Goal: Information Seeking & Learning: Learn about a topic

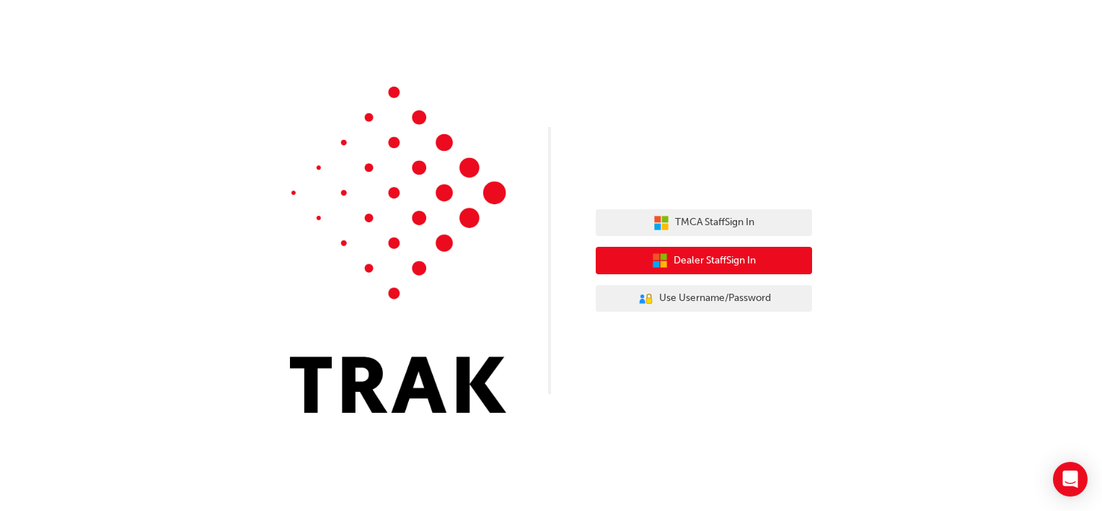
click at [712, 256] on span "Dealer Staff Sign In" at bounding box center [714, 260] width 82 height 17
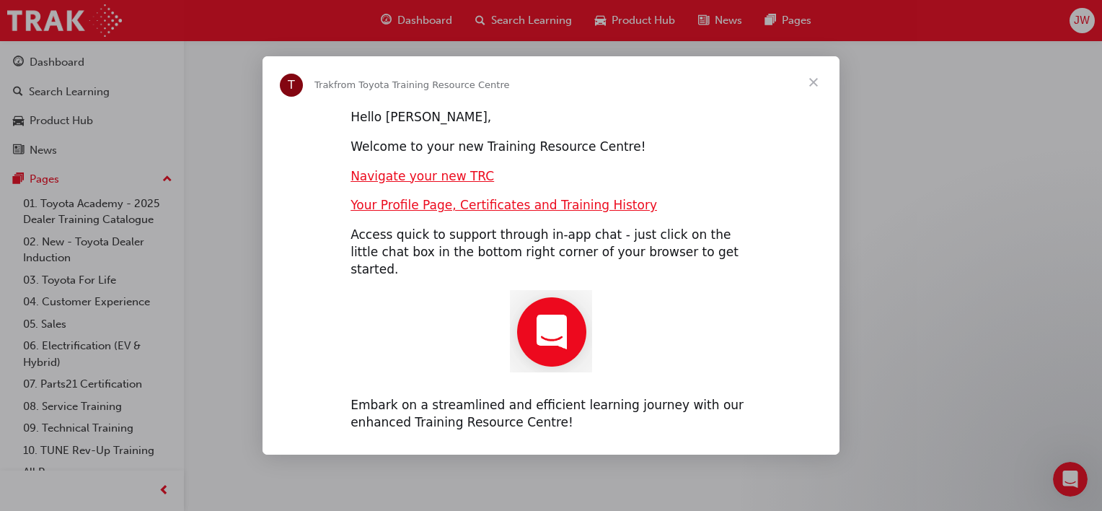
click at [812, 87] on span "Close" at bounding box center [813, 82] width 52 height 52
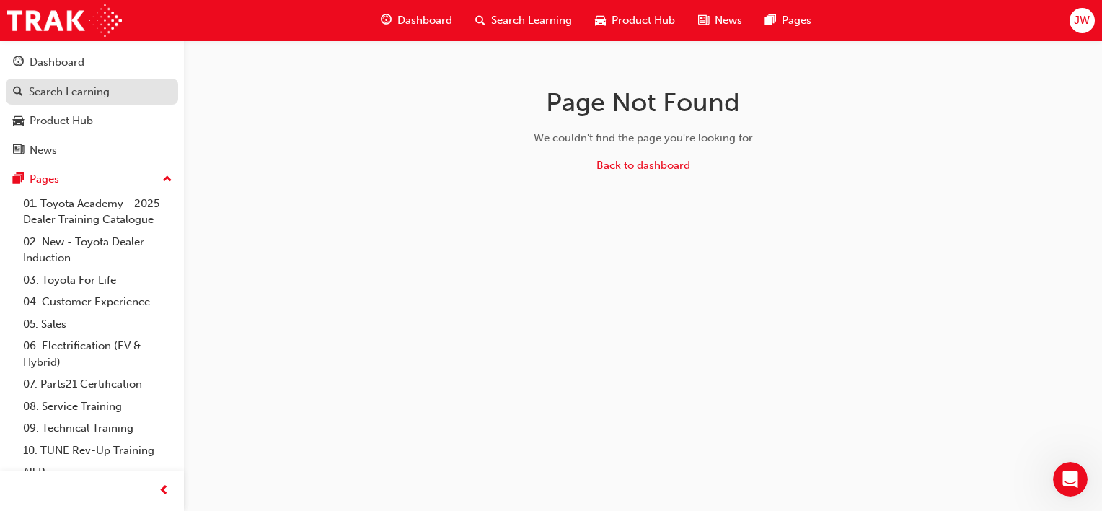
click at [80, 87] on div "Search Learning" at bounding box center [69, 92] width 81 height 17
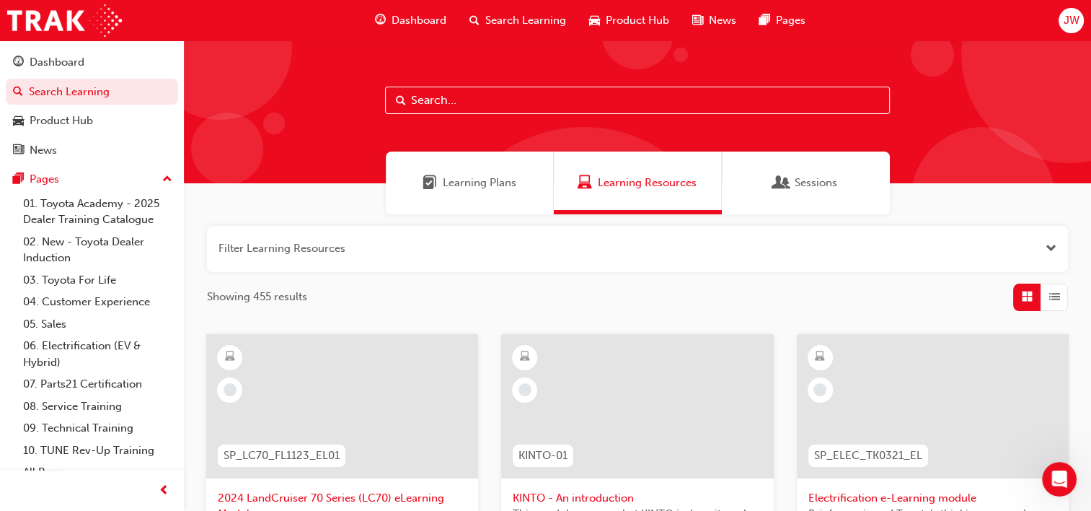
click at [430, 94] on input "text" at bounding box center [637, 100] width 505 height 27
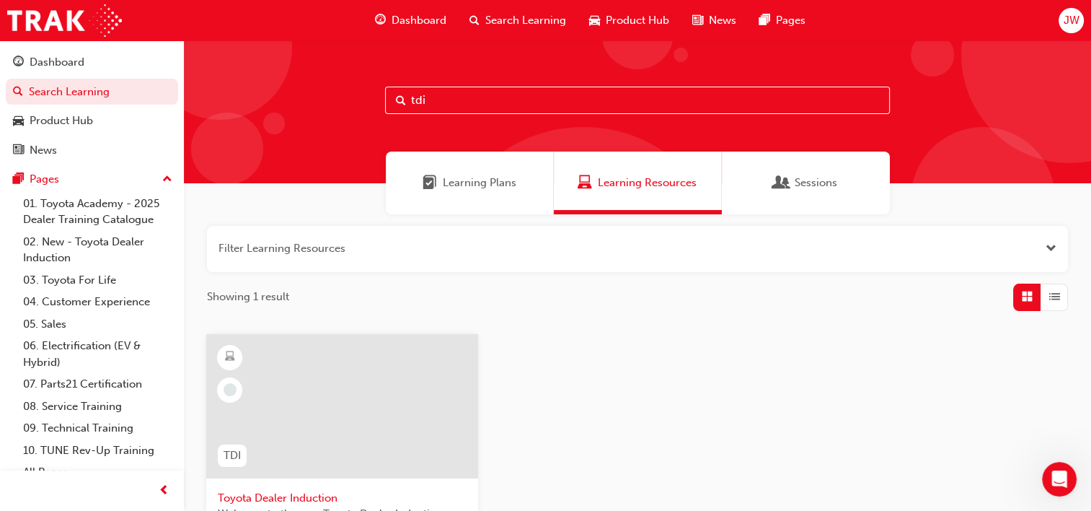
type input "tdi"
click at [282, 386] on div at bounding box center [342, 406] width 272 height 144
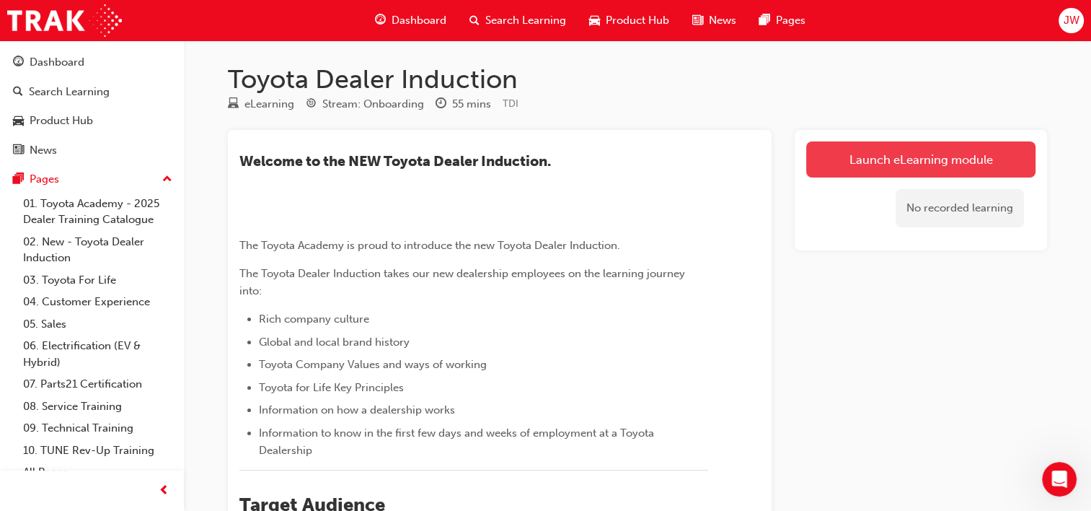
click at [912, 164] on link "Launch eLearning module" at bounding box center [920, 159] width 229 height 36
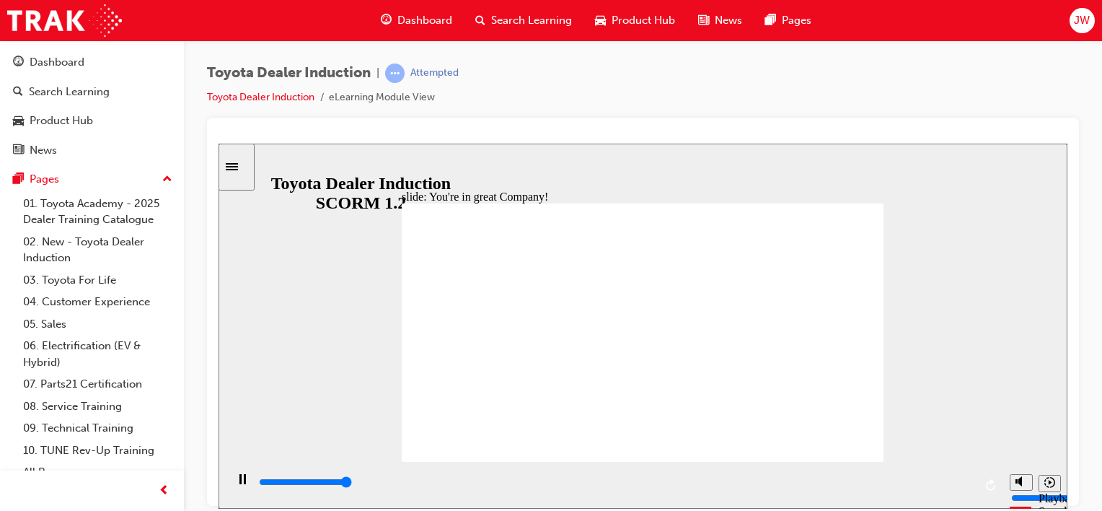
type input "7500"
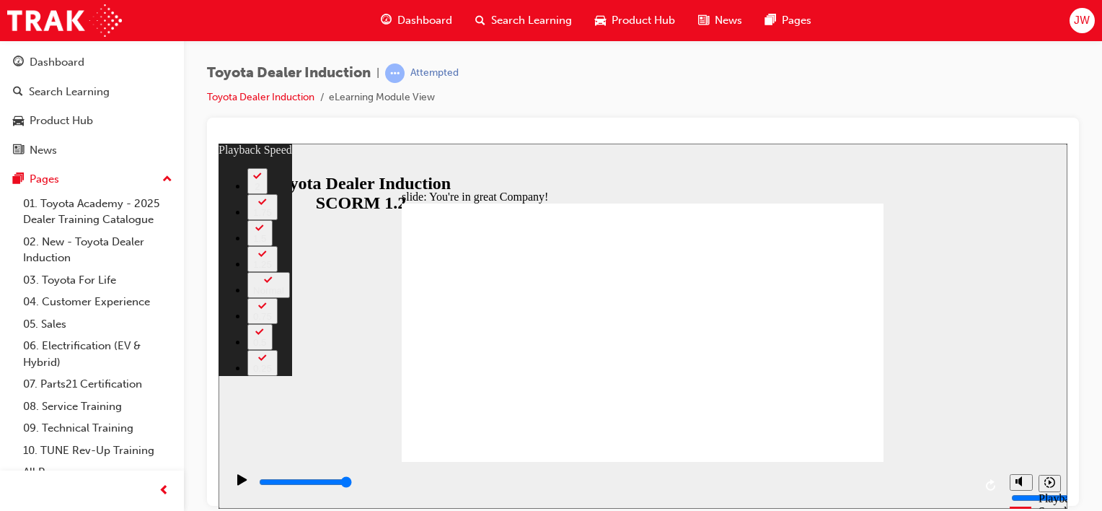
type input "17"
type input "156"
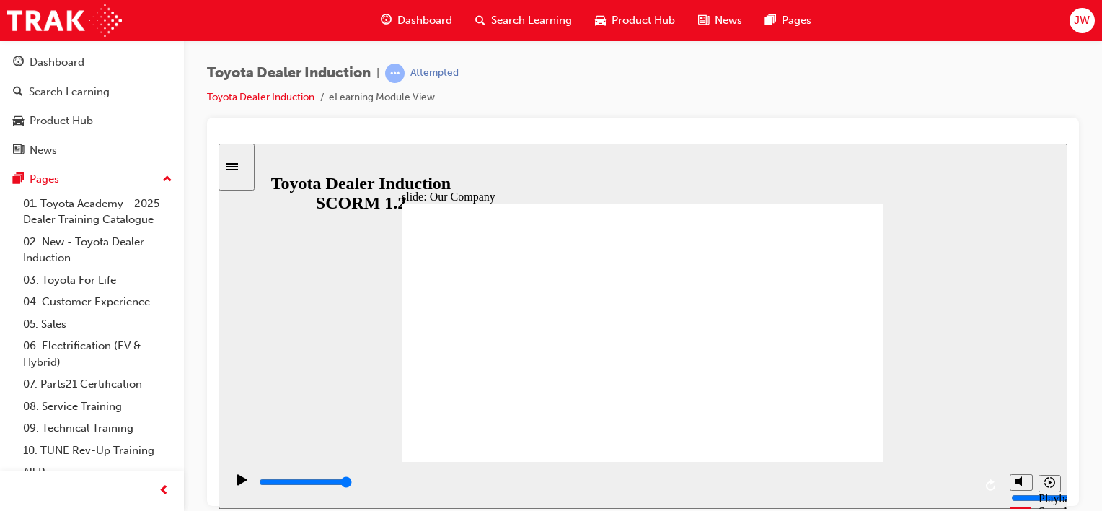
click at [237, 484] on icon "Play (Ctrl+Alt+P)" at bounding box center [241, 478] width 9 height 11
click at [237, 482] on icon "Play (Ctrl+Alt+P)" at bounding box center [241, 478] width 9 height 11
click at [237, 483] on icon "Play (Ctrl+Alt+P)" at bounding box center [241, 478] width 9 height 11
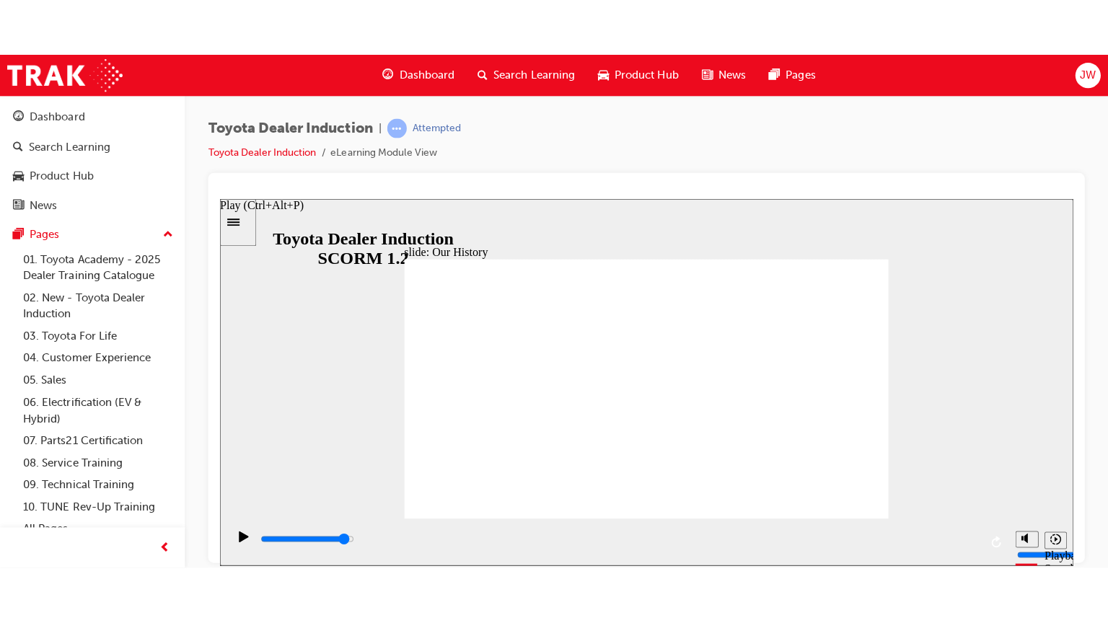
scroll to position [14, 0]
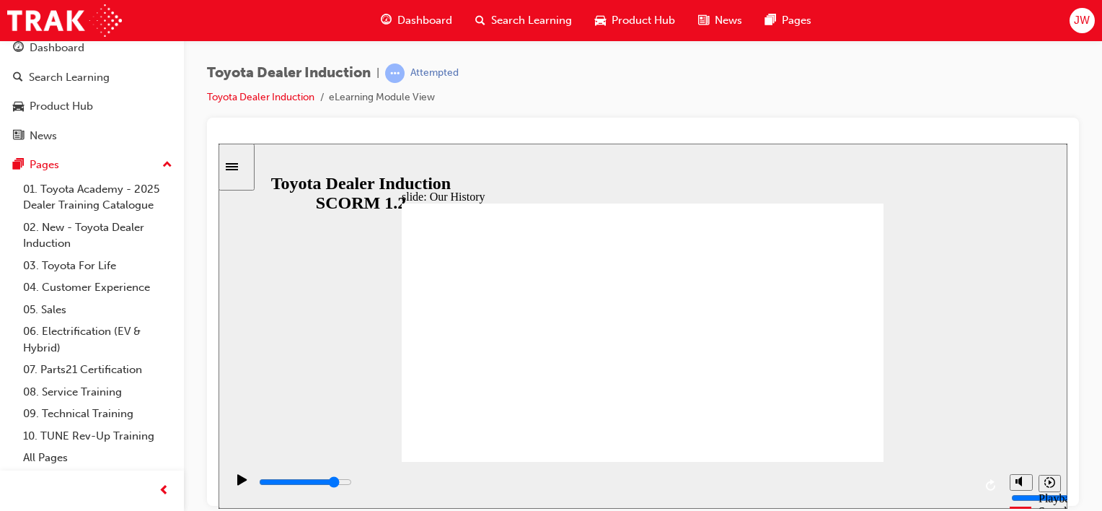
click at [1090, 311] on div "Toyota Dealer Induction | Attempted Toyota Dealer Induction eLearning Module Vi…" at bounding box center [643, 257] width 918 height 434
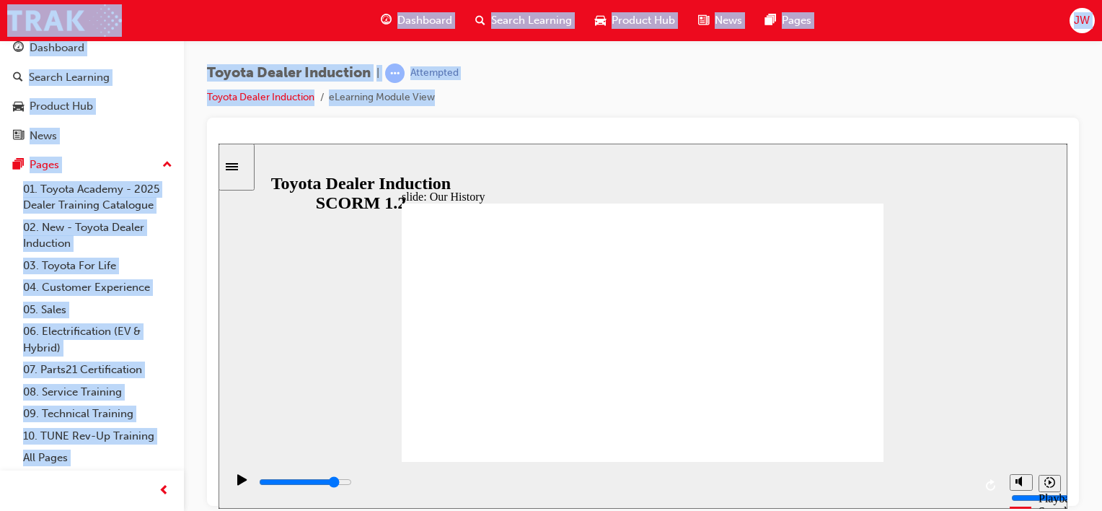
click at [1090, 311] on div "Toyota Dealer Induction | Attempted Toyota Dealer Induction eLearning Module Vi…" at bounding box center [643, 257] width 918 height 434
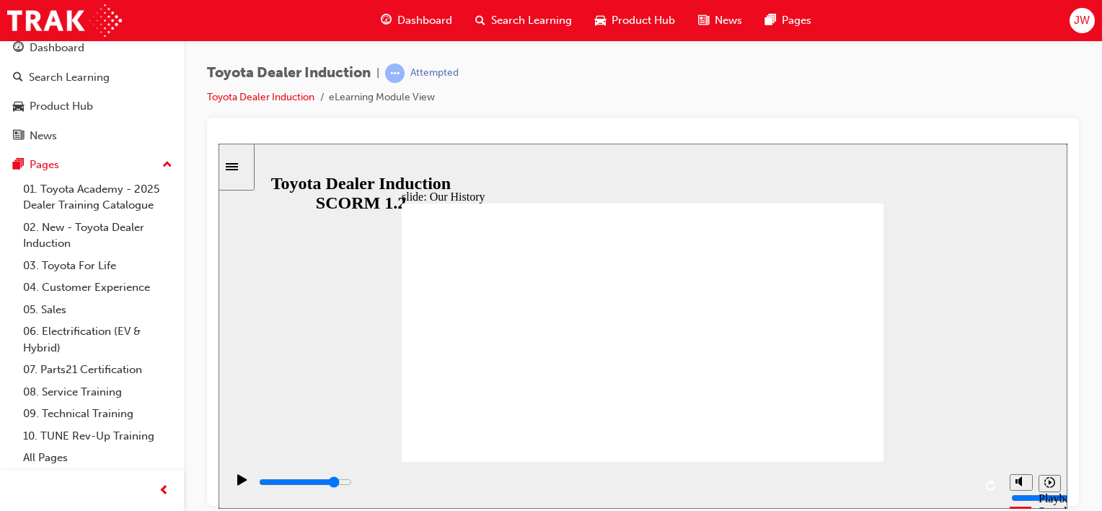
click at [946, 105] on div "Toyota Dealer Induction | Attempted Toyota Dealer Induction eLearning Module Vi…" at bounding box center [643, 90] width 872 height 54
drag, startPoint x: 604, startPoint y: 433, endPoint x: 591, endPoint y: 397, distance: 39.2
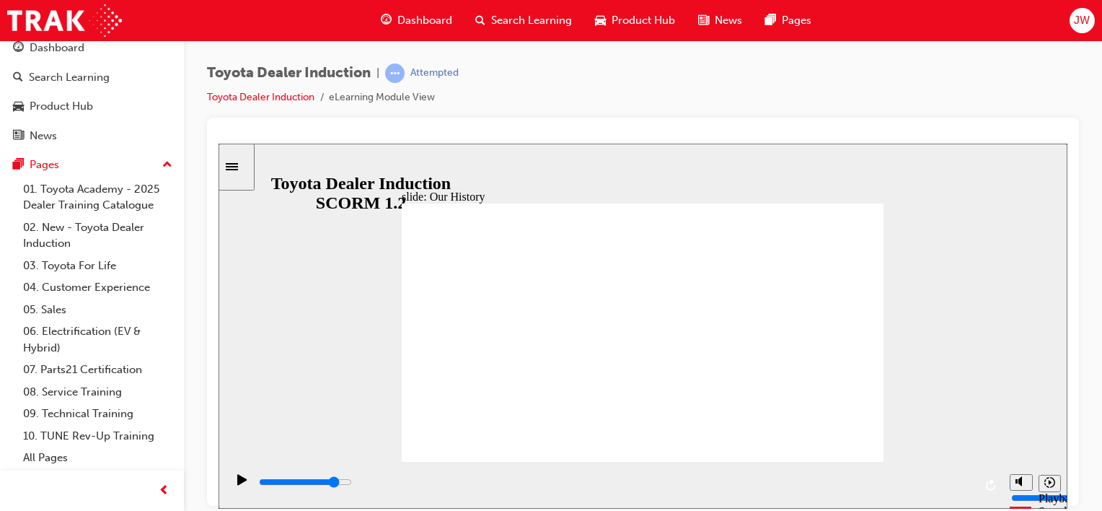
click at [237, 483] on icon "Play (Ctrl+Alt+P)" at bounding box center [241, 478] width 9 height 11
click at [848, 480] on div "playback controls" at bounding box center [615, 482] width 716 height 16
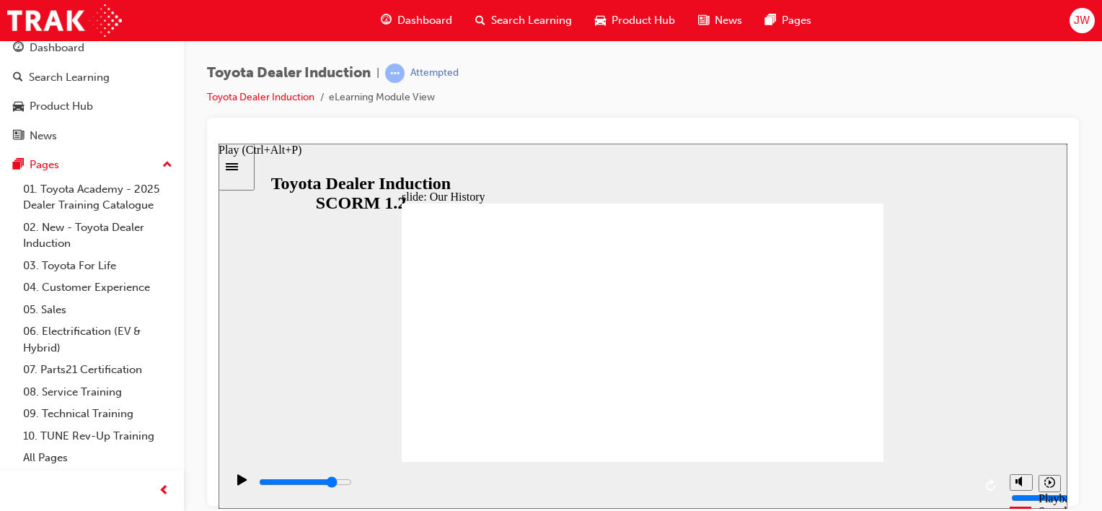
click at [237, 482] on icon "Play (Ctrl+Alt+P)" at bounding box center [241, 478] width 9 height 11
click at [239, 167] on icon "Sidebar Toggle" at bounding box center [237, 165] width 22 height 9
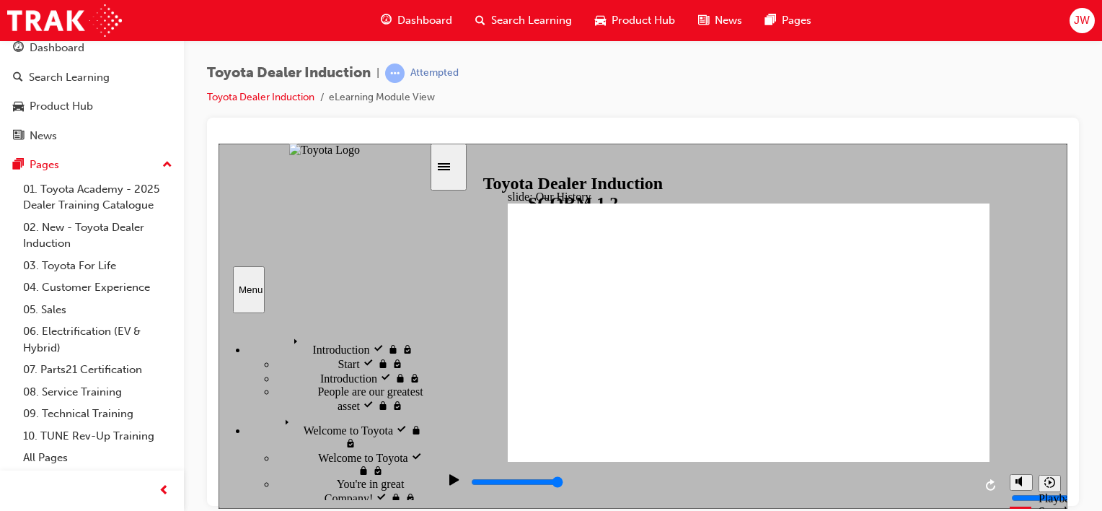
click at [559, 76] on div "Toyota Dealer Induction | Attempted Toyota Dealer Induction eLearning Module Vi…" at bounding box center [643, 90] width 872 height 54
click at [583, 104] on div "Toyota Dealer Induction | Attempted Toyota Dealer Induction eLearning Module Vi…" at bounding box center [643, 90] width 872 height 54
click at [200, 232] on div "Toyota Dealer Induction | Attempted Toyota Dealer Induction eLearning Module Vi…" at bounding box center [643, 257] width 918 height 434
click at [521, 107] on div "Toyota Dealer Induction | Attempted Toyota Dealer Induction eLearning Module Vi…" at bounding box center [643, 90] width 872 height 54
click at [449, 482] on icon "Play (Ctrl+Alt+P)" at bounding box center [453, 478] width 9 height 11
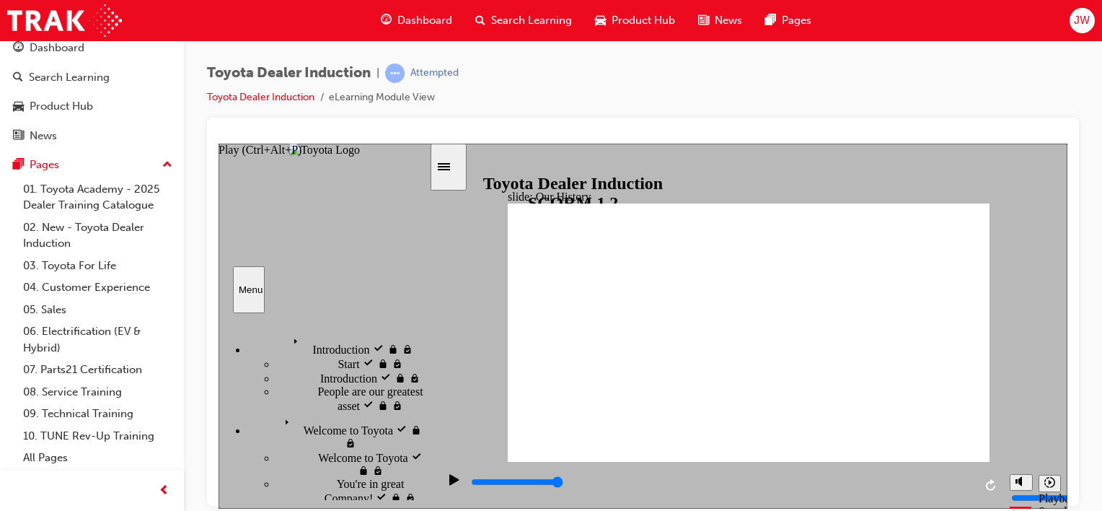
type input "8300"
click at [769, 74] on div "Toyota Dealer Induction | Attempted Toyota Dealer Induction eLearning Module Vi…" at bounding box center [643, 90] width 872 height 54
click at [244, 288] on div "Menu" at bounding box center [249, 288] width 20 height 11
click at [196, 245] on div "Toyota Dealer Induction | Attempted Toyota Dealer Induction eLearning Module Vi…" at bounding box center [643, 257] width 918 height 434
click at [950, 82] on div "Toyota Dealer Induction | Attempted Toyota Dealer Induction eLearning Module Vi…" at bounding box center [643, 90] width 872 height 54
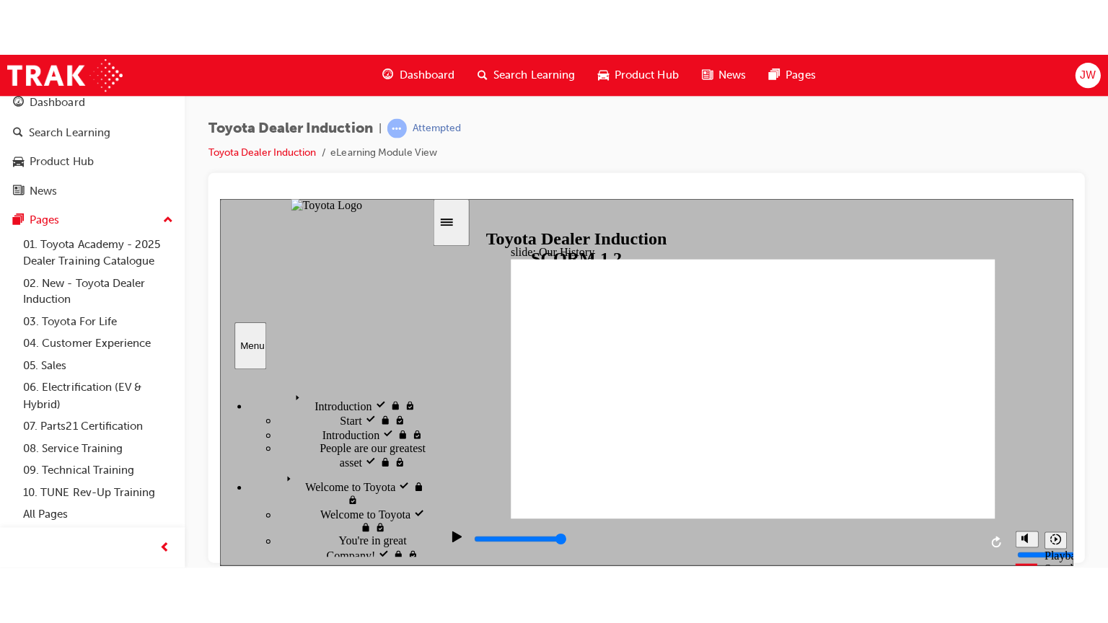
scroll to position [0, 0]
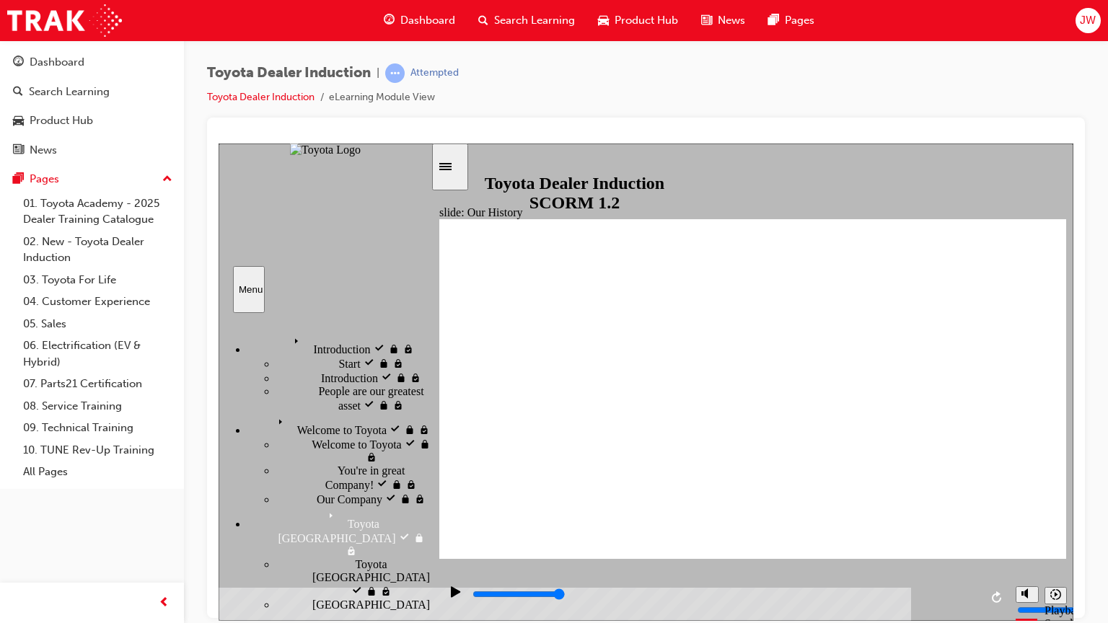
drag, startPoint x: 588, startPoint y: 495, endPoint x: 624, endPoint y: 485, distance: 37.9
drag, startPoint x: 577, startPoint y: 495, endPoint x: 629, endPoint y: 487, distance: 52.4
drag, startPoint x: 558, startPoint y: 381, endPoint x: 760, endPoint y: 428, distance: 207.3
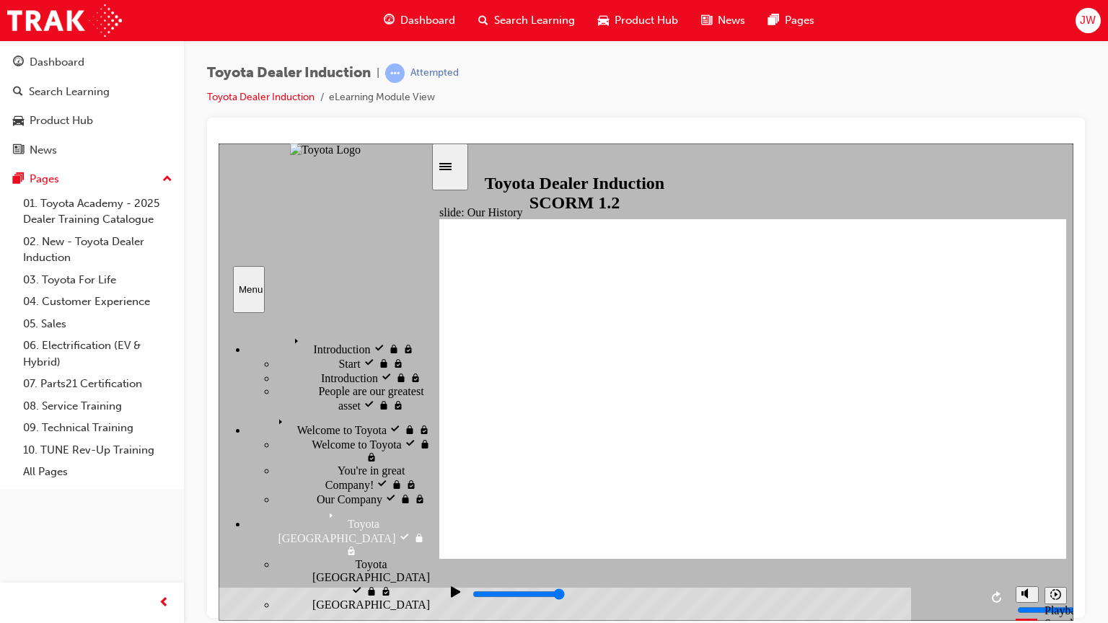
type input "2"
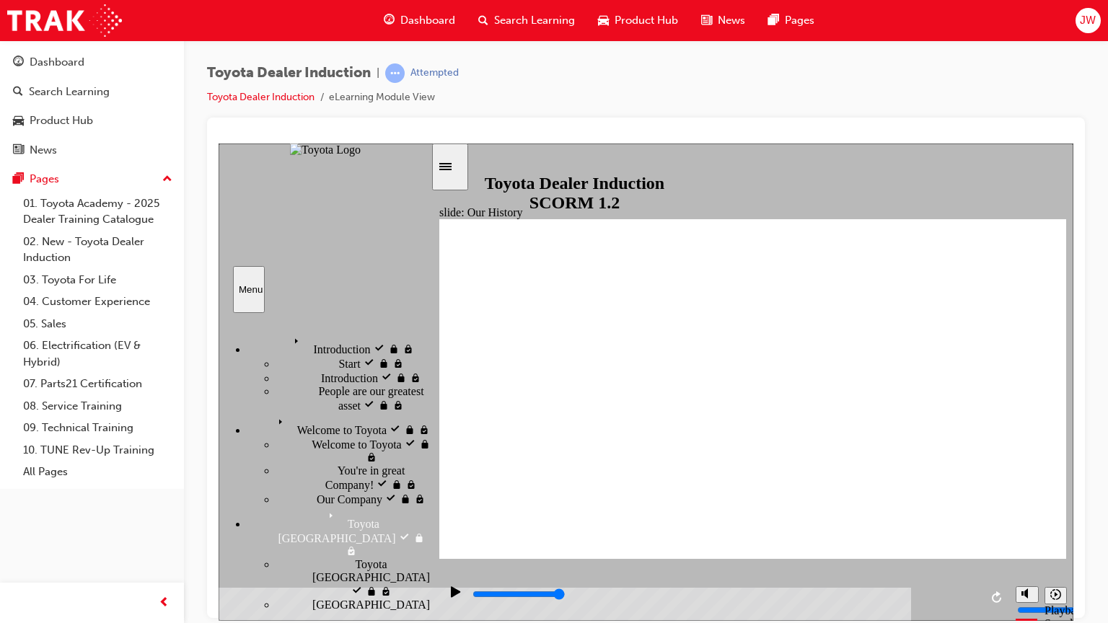
type input "3"
drag, startPoint x: 574, startPoint y: 485, endPoint x: 1107, endPoint y: 525, distance: 534.3
click at [453, 510] on icon "Pause (Ctrl+Alt+P)" at bounding box center [456, 590] width 6 height 10
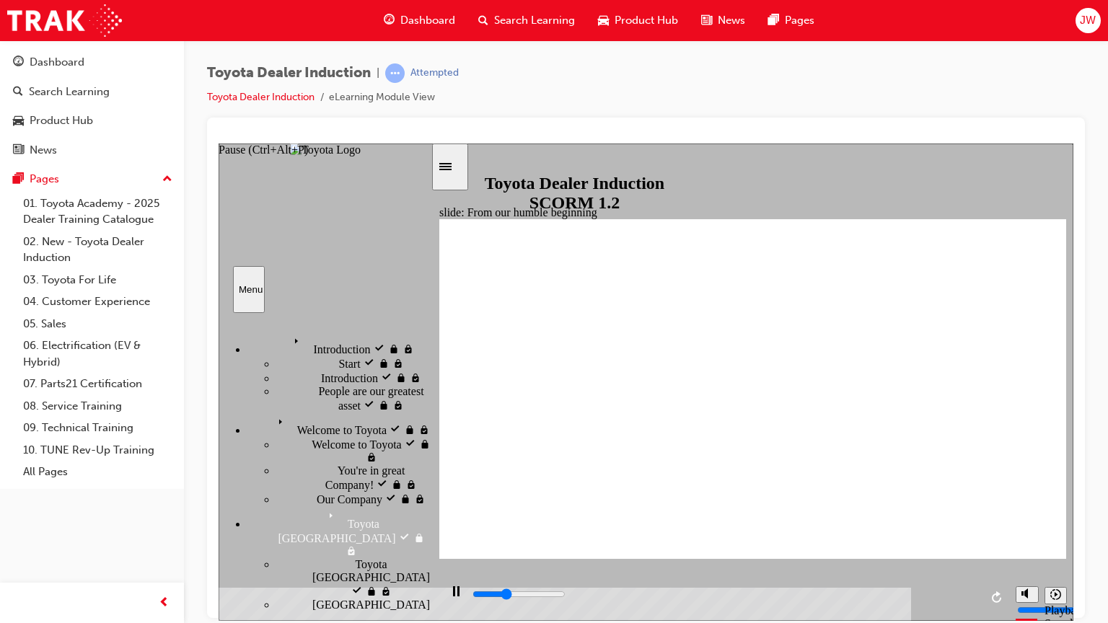
type input "8500"
